Goal: Ask a question: Seek information or help from site administrators or community

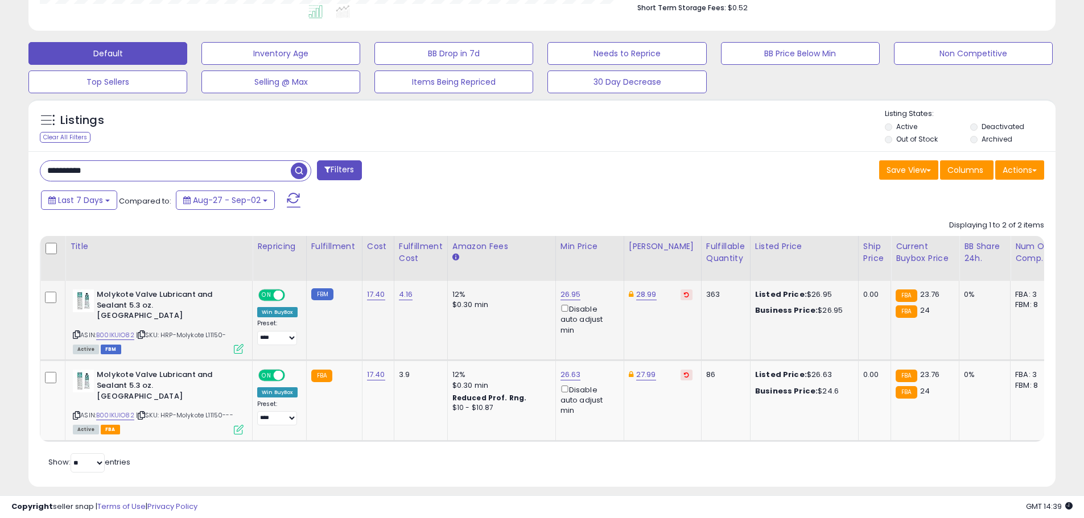
scroll to position [1277, 0]
click at [76, 332] on icon at bounding box center [76, 335] width 7 height 6
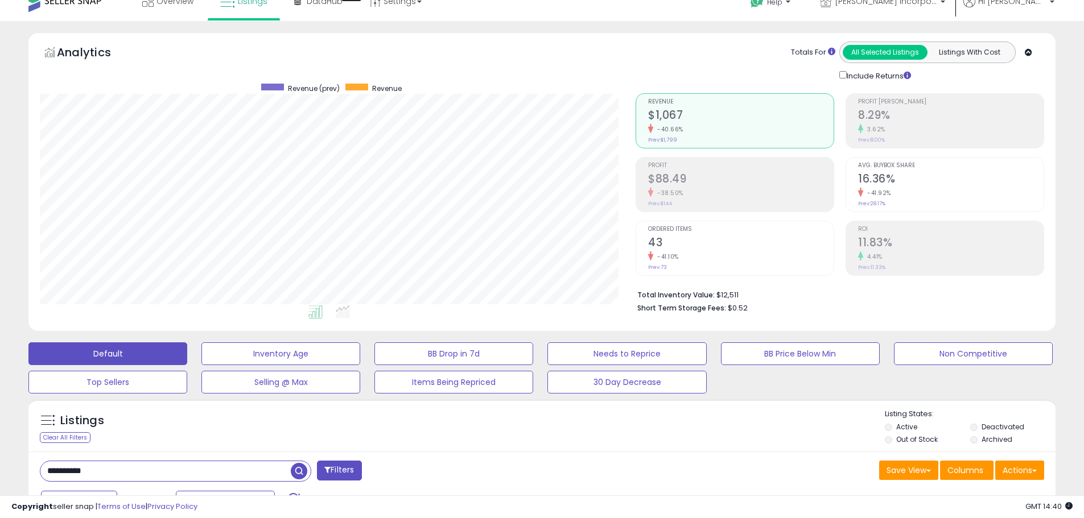
scroll to position [0, 0]
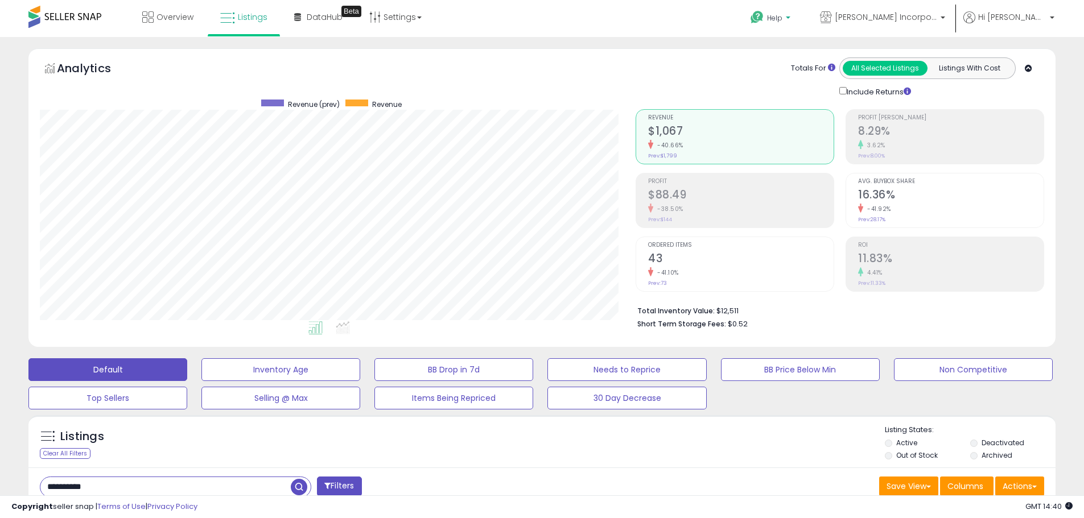
click at [764, 14] on icon at bounding box center [757, 17] width 14 height 14
drag, startPoint x: 833, startPoint y: 49, endPoint x: 836, endPoint y: 57, distance: 9.0
click at [828, 49] on li "Contact Support" at bounding box center [786, 61] width 84 height 28
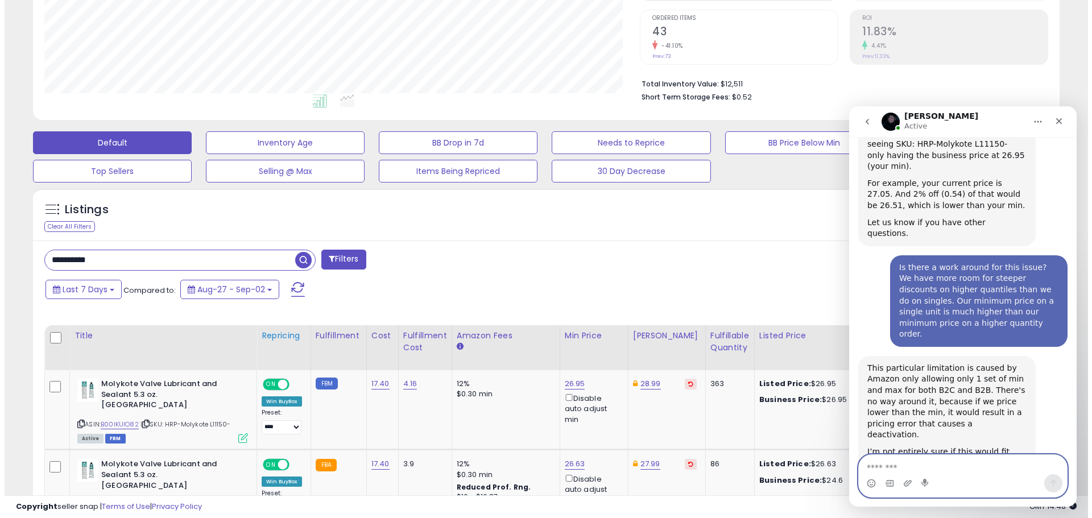
scroll to position [228, 0]
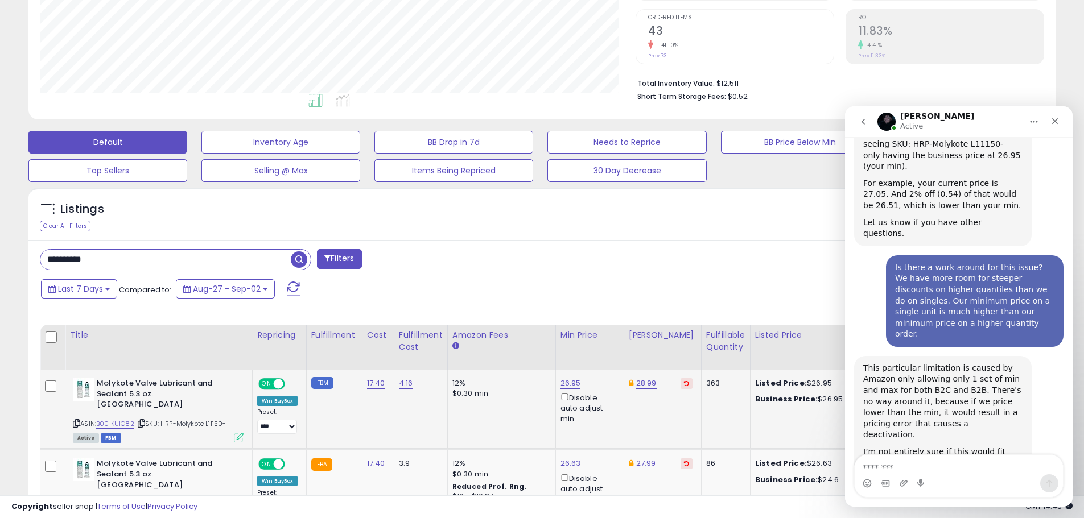
click at [72, 416] on div "Molykote Valve Lubricant and Sealant 5.3 oz. Tube ASIN: B00IKUIO82 | SKU: HRP-M…" at bounding box center [157, 409] width 174 height 63
click at [76, 420] on icon at bounding box center [76, 423] width 7 height 6
click at [77, 420] on icon at bounding box center [76, 423] width 7 height 6
click at [622, 266] on div "Save View Save As New View Update Current View Columns Actions Import Export Vi…" at bounding box center [797, 260] width 511 height 22
click at [1058, 119] on icon "Close" at bounding box center [1054, 121] width 9 height 9
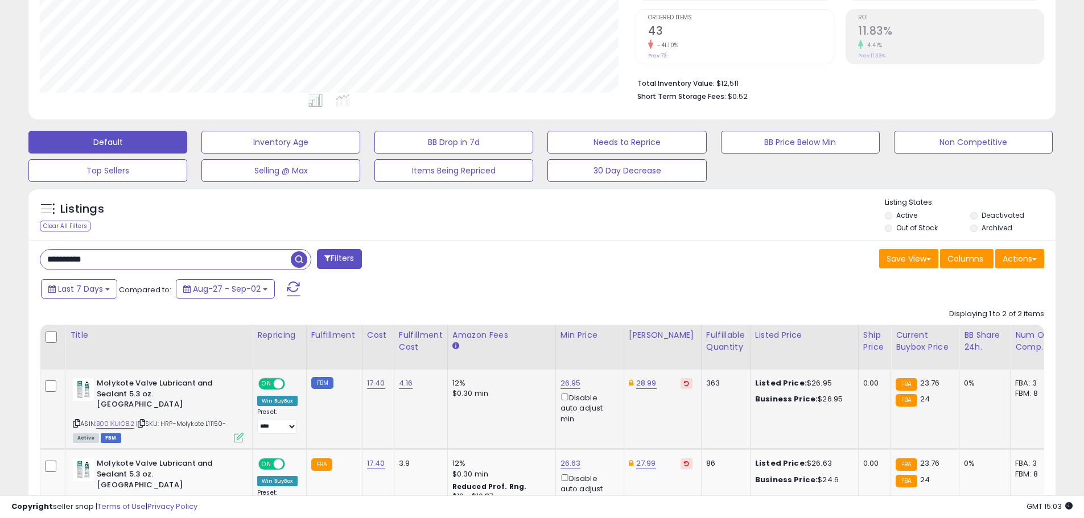
click at [237, 433] on icon at bounding box center [239, 438] width 10 height 10
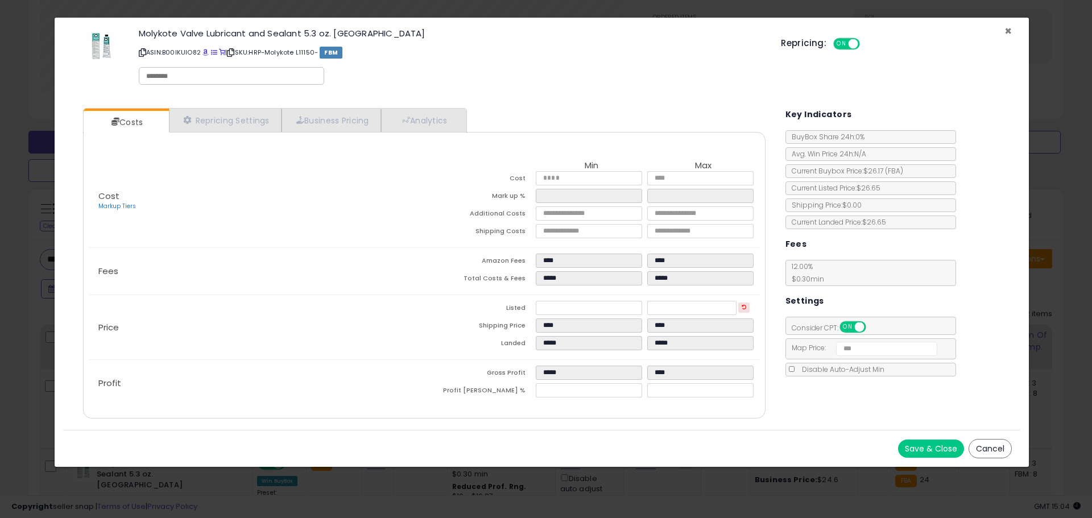
click at [1005, 33] on span "×" at bounding box center [1008, 31] width 7 height 16
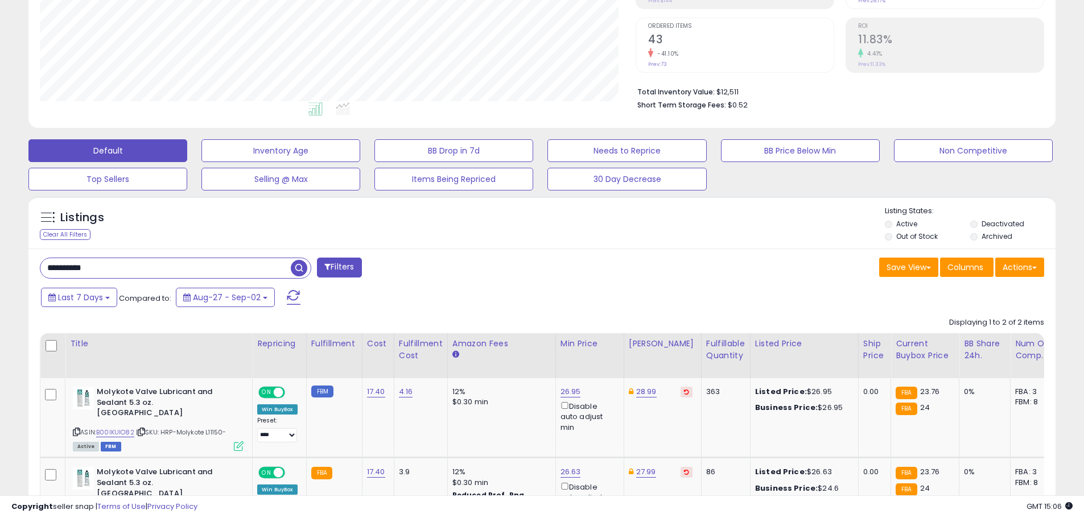
scroll to position [0, 0]
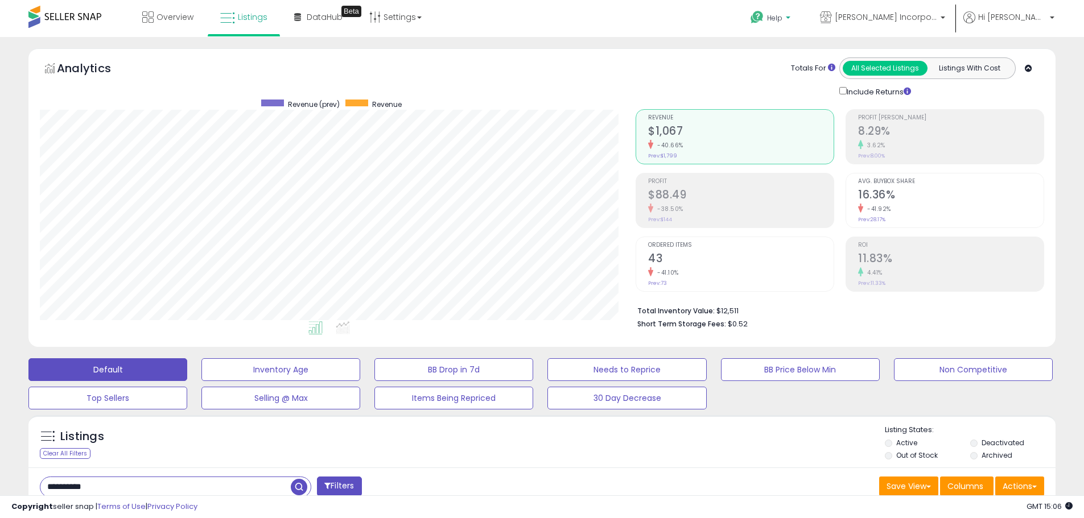
click at [790, 19] on b at bounding box center [788, 20] width 5 height 8
click at [814, 63] on link "Contact Support" at bounding box center [782, 60] width 61 height 11
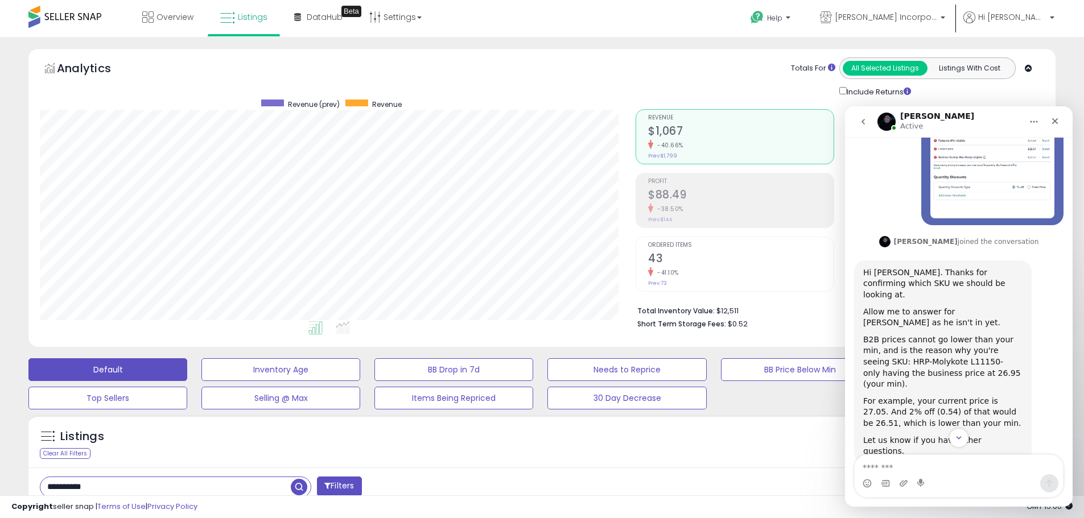
scroll to position [1038, 0]
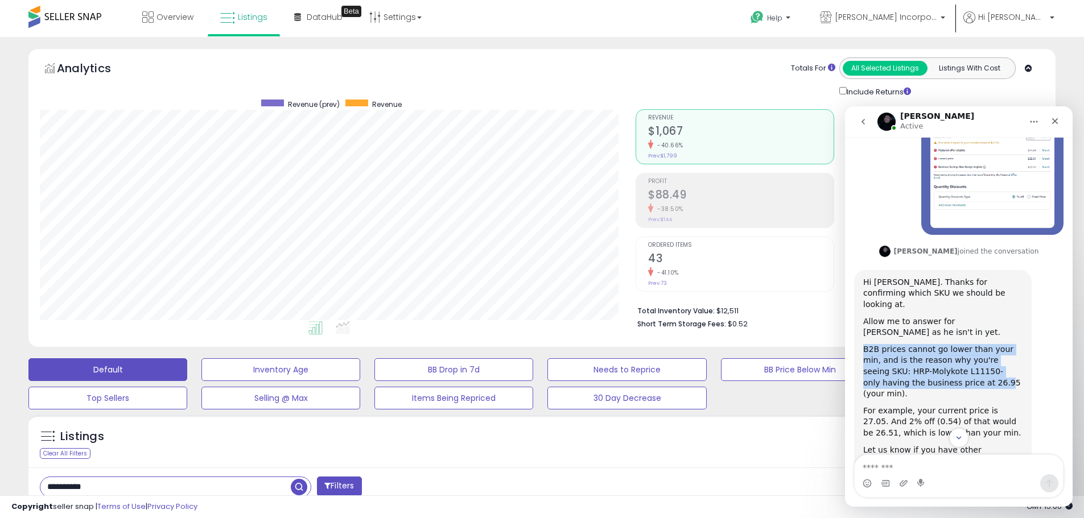
drag, startPoint x: 864, startPoint y: 292, endPoint x: 939, endPoint y: 325, distance: 81.5
click at [939, 344] on div "B2B prices cannot go lower than your min, and is the reason why you're seeing S…" at bounding box center [942, 372] width 159 height 56
copy div "B2B prices cannot go lower than your min, and is the reason why you're seeing S…"
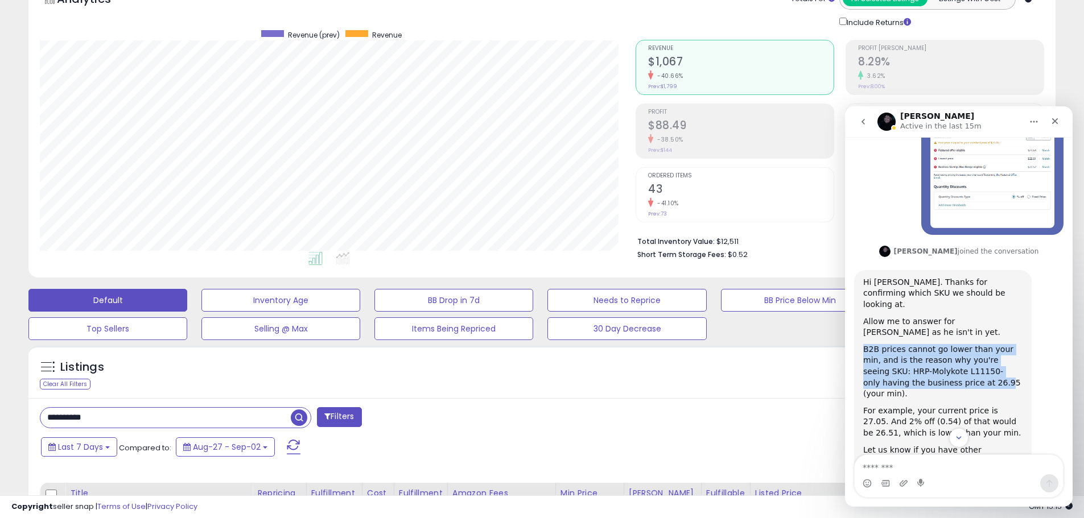
scroll to position [228, 0]
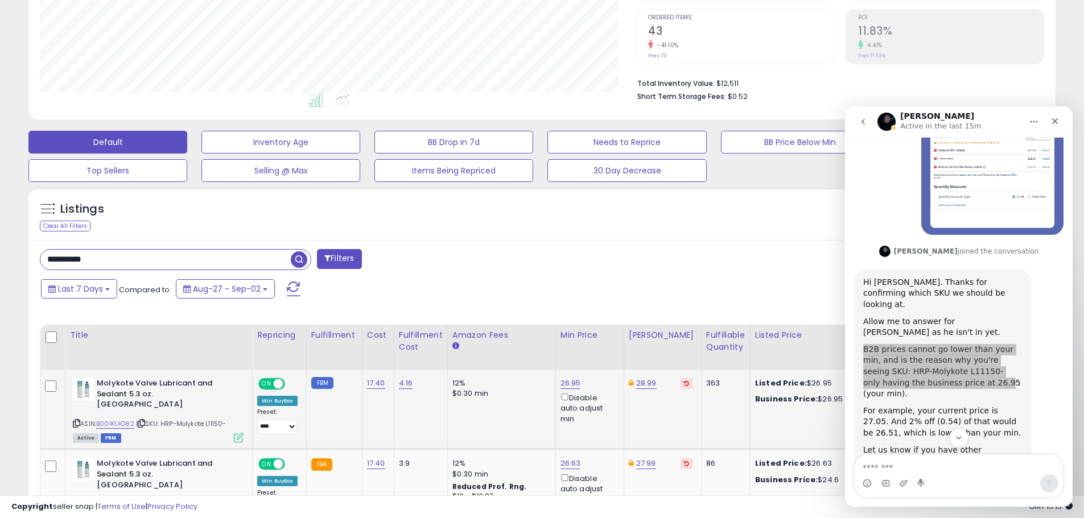
click at [77, 420] on icon at bounding box center [76, 423] width 7 height 6
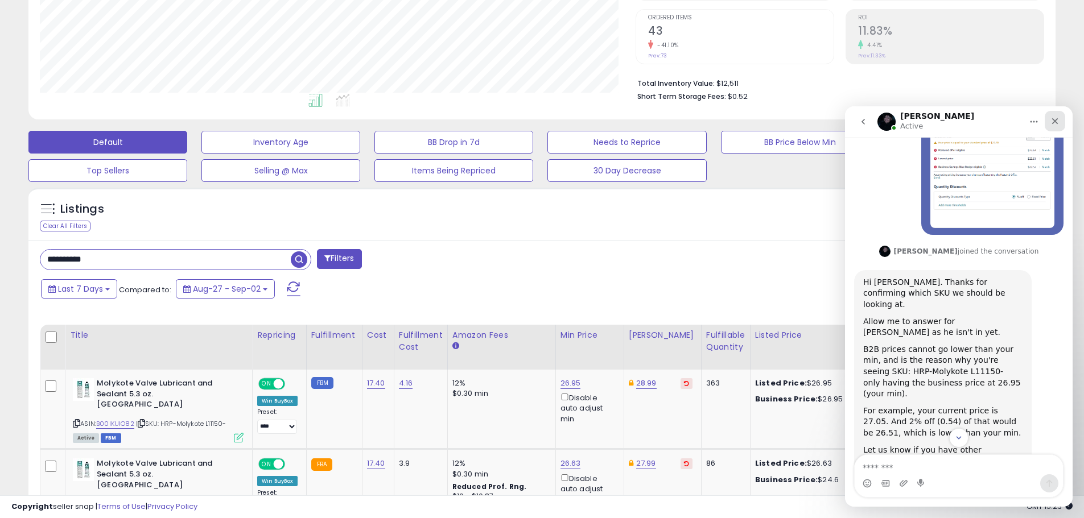
click at [1057, 126] on div "Close" at bounding box center [1055, 121] width 20 height 20
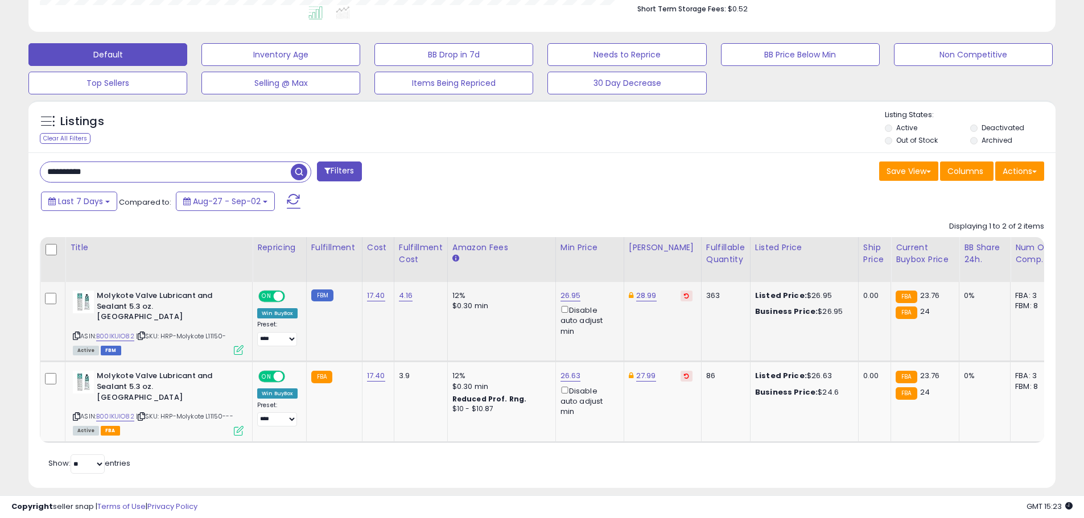
scroll to position [316, 0]
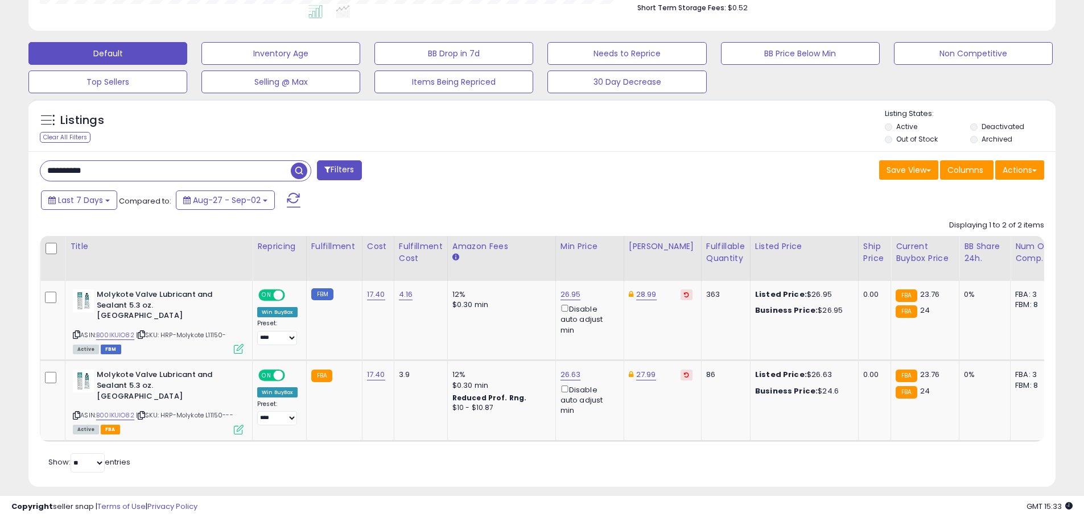
drag, startPoint x: 126, startPoint y: 165, endPoint x: 2, endPoint y: 138, distance: 126.9
click at [2, 138] on div "**********" at bounding box center [542, 125] width 1084 height 809
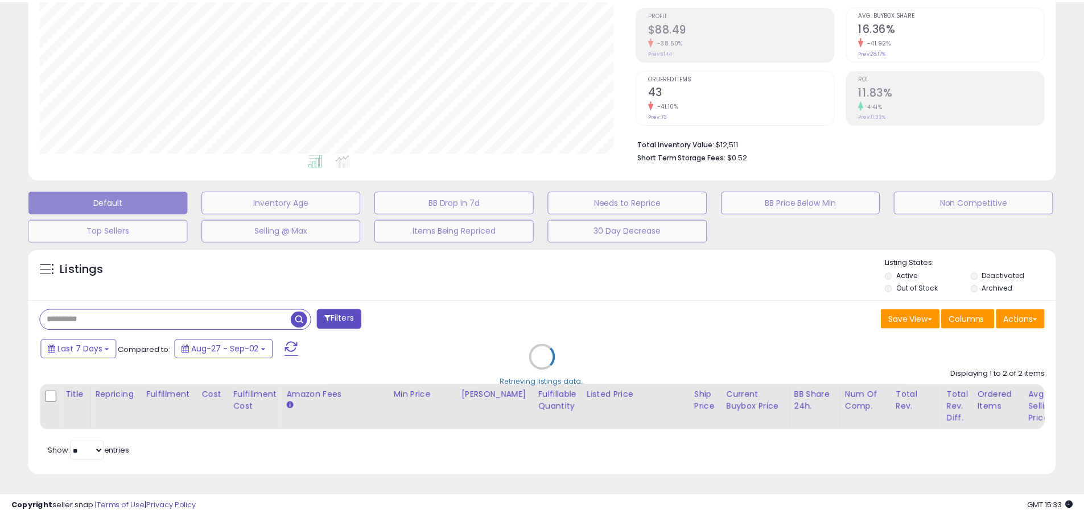
scroll to position [233, 601]
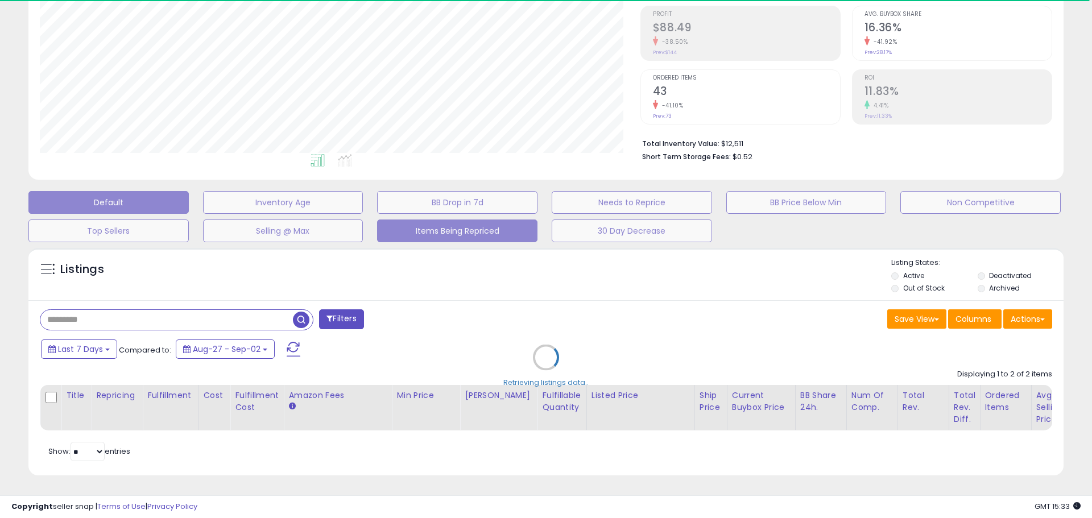
click at [460, 226] on button "Items Being Repriced" at bounding box center [457, 231] width 160 height 23
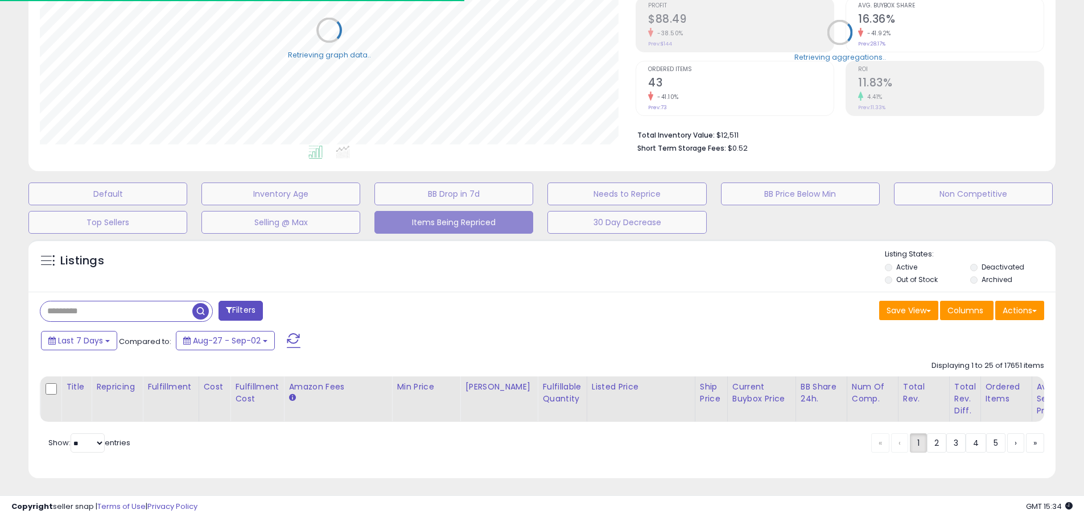
scroll to position [568718, 568355]
select select "**"
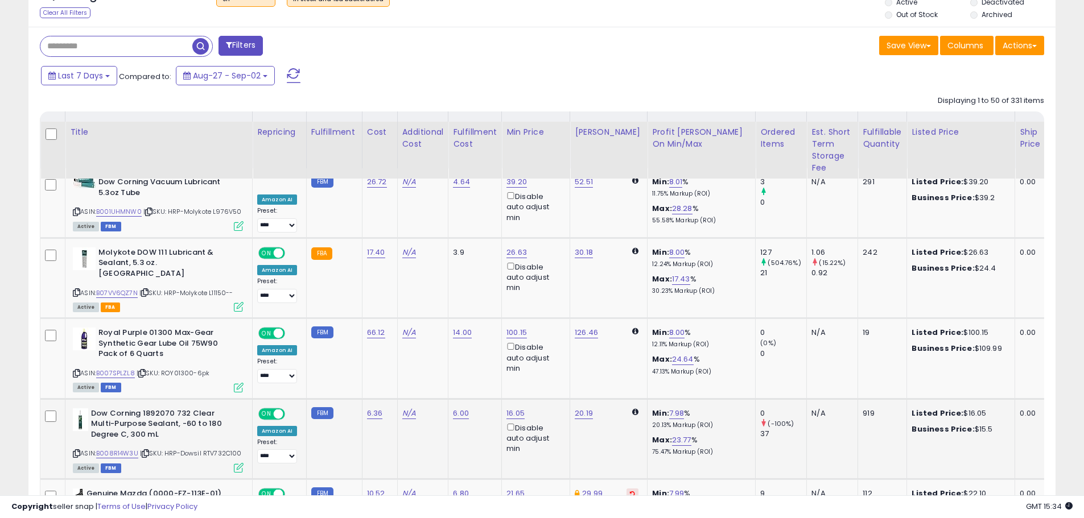
scroll to position [403, 0]
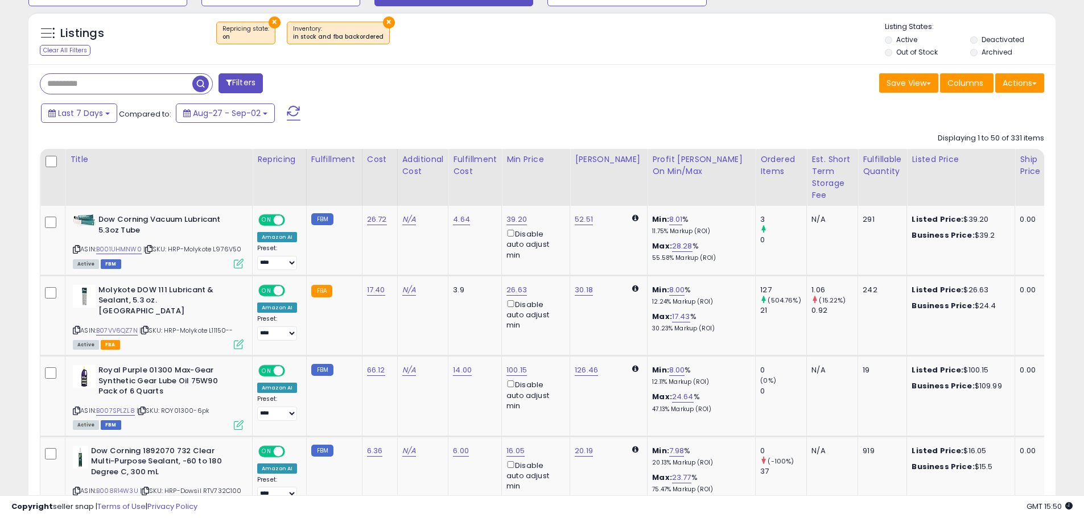
click at [114, 75] on input "text" at bounding box center [116, 84] width 152 height 20
